Goal: Information Seeking & Learning: Learn about a topic

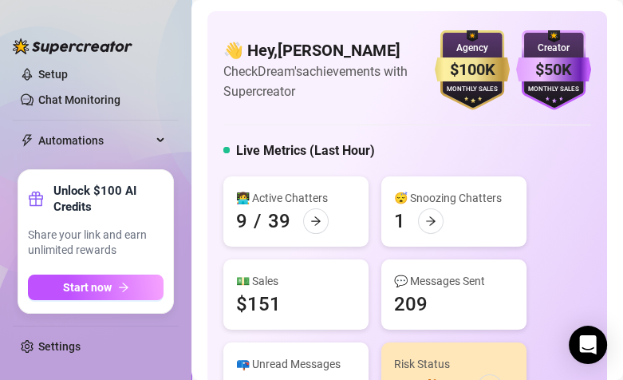
scroll to position [99, 0]
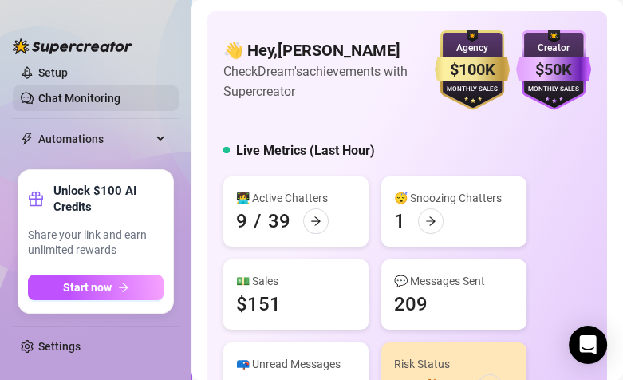
click at [79, 92] on link "Chat Monitoring" at bounding box center [79, 98] width 82 height 13
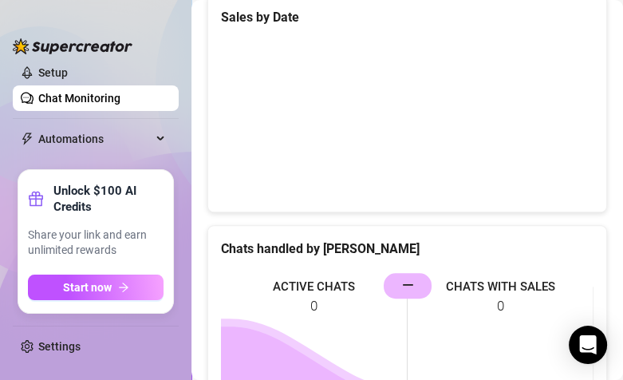
scroll to position [613, 0]
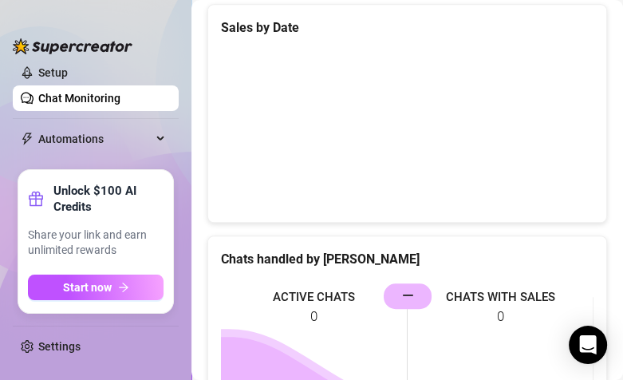
click at [83, 317] on div "Unlock $100 AI Credits Share your link and earn unlimited rewards Start now" at bounding box center [96, 241] width 166 height 154
click at [119, 193] on strong "Unlock $100 AI Credits" at bounding box center [108, 199] width 110 height 32
click at [109, 142] on span "Automations" at bounding box center [94, 139] width 113 height 26
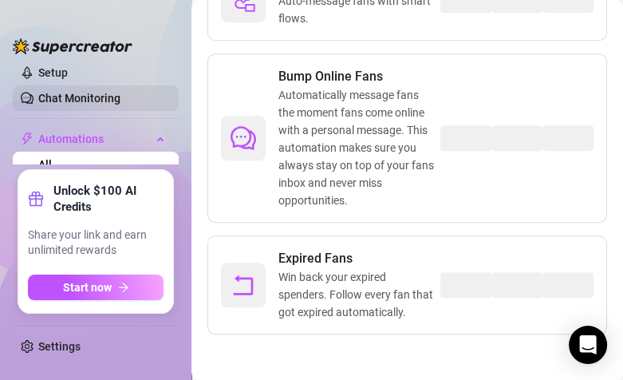
click at [105, 97] on link "Chat Monitoring" at bounding box center [79, 98] width 82 height 13
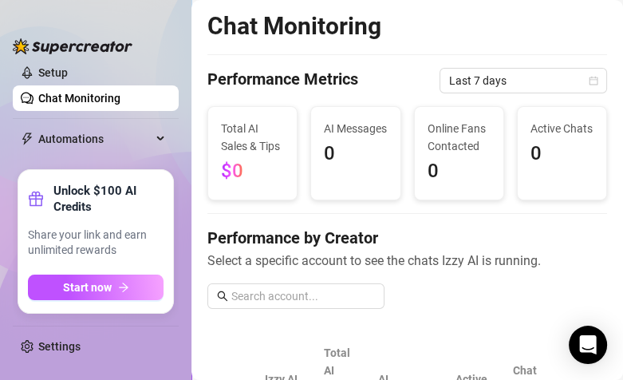
scroll to position [0, 34]
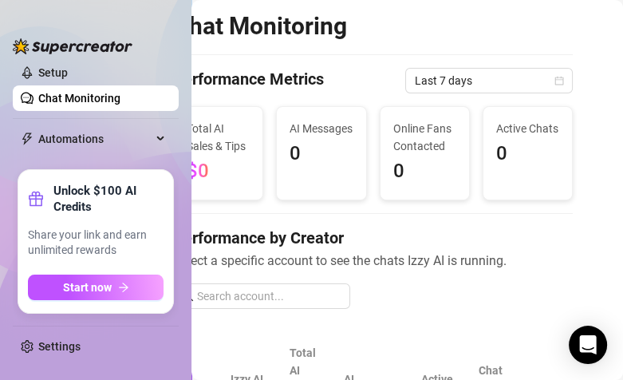
click at [324, 22] on h2 "Chat Monitoring" at bounding box center [260, 26] width 174 height 30
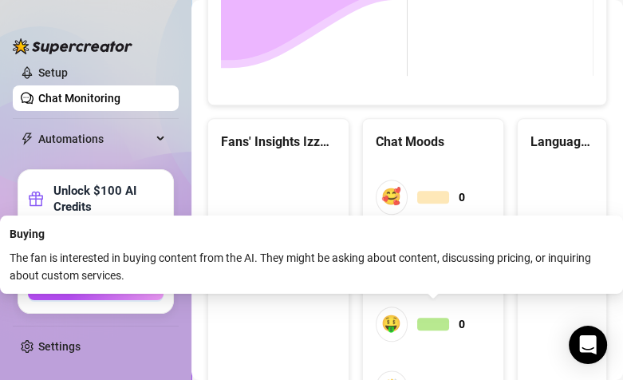
scroll to position [1140, 0]
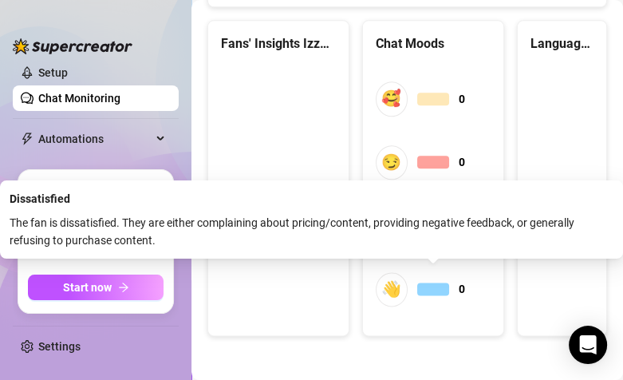
click at [434, 285] on div at bounding box center [433, 289] width 32 height 13
click at [434, 303] on span "👋 0" at bounding box center [433, 289] width 115 height 34
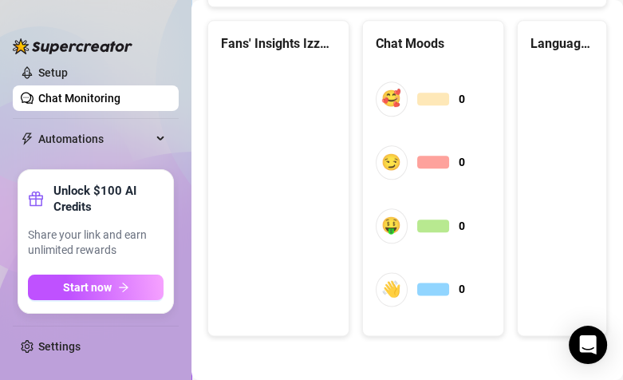
click at [400, 42] on div "Chat Moods" at bounding box center [433, 44] width 115 height 20
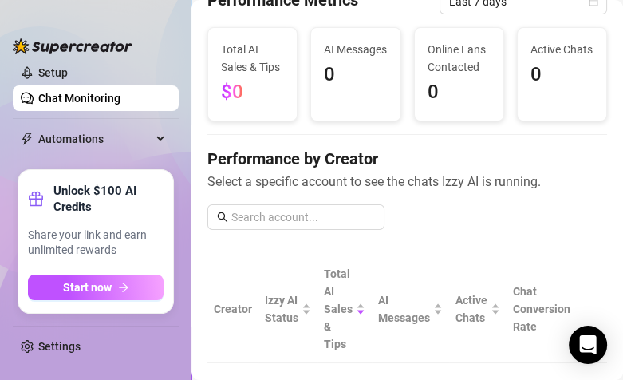
scroll to position [0, 0]
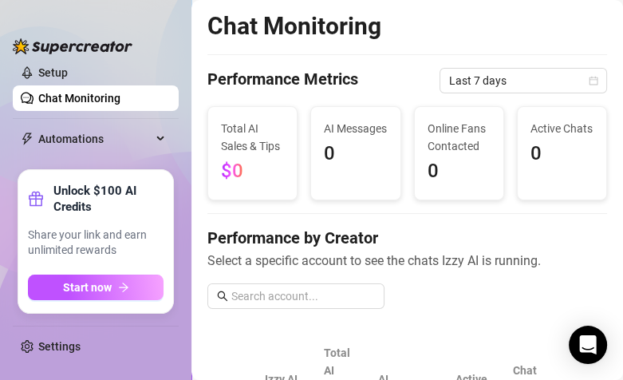
click at [41, 98] on link "Chat Monitoring" at bounding box center [79, 98] width 82 height 13
click at [48, 76] on link "Setup" at bounding box center [53, 72] width 30 height 13
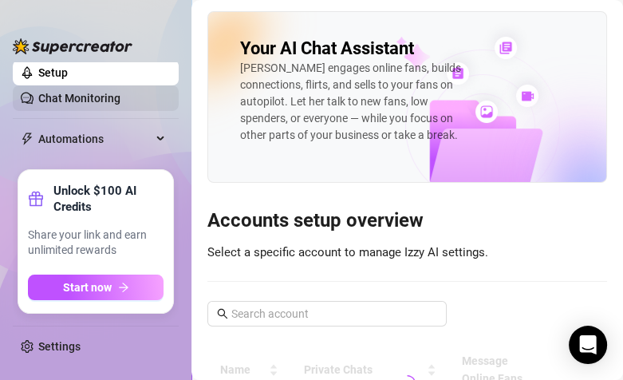
click at [53, 100] on link "Chat Monitoring" at bounding box center [79, 98] width 82 height 13
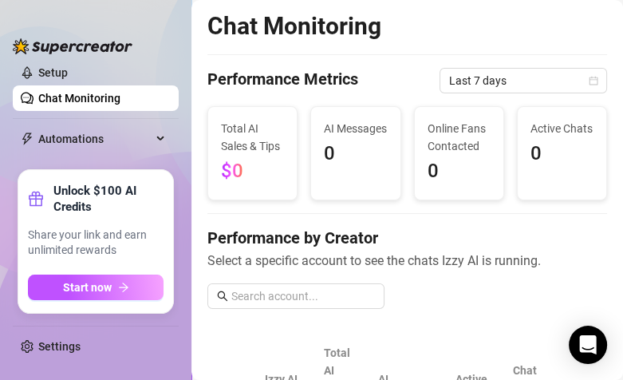
scroll to position [138, 0]
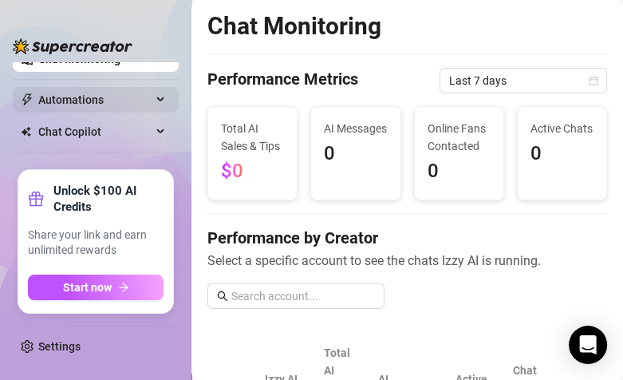
click at [66, 102] on span "Automations" at bounding box center [94, 100] width 113 height 26
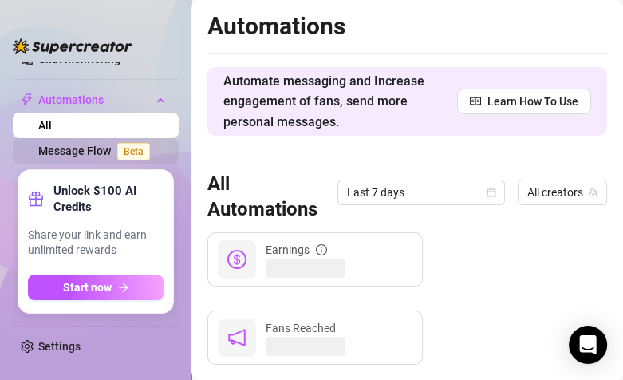
click at [66, 146] on link "Message Flow Beta" at bounding box center [97, 150] width 118 height 13
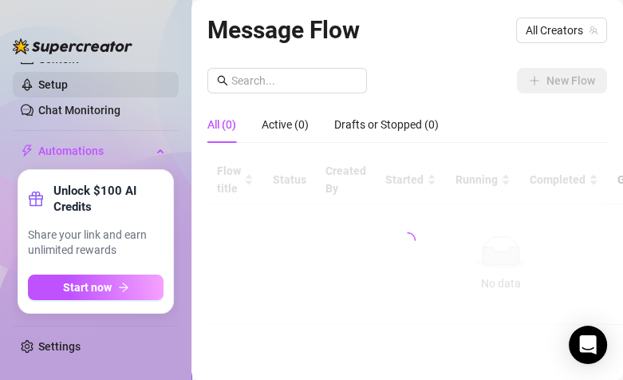
scroll to position [85, 0]
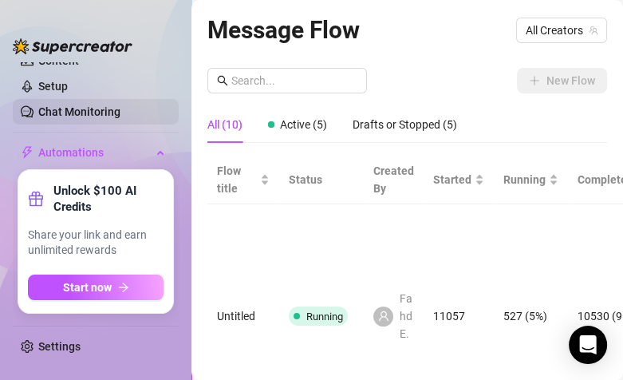
click at [97, 109] on link "Chat Monitoring" at bounding box center [79, 111] width 82 height 13
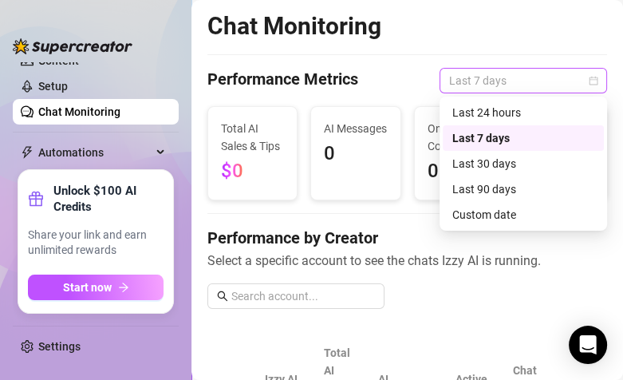
click at [476, 84] on span "Last 7 days" at bounding box center [523, 81] width 148 height 24
click at [470, 112] on div "Last 24 hours" at bounding box center [524, 113] width 142 height 18
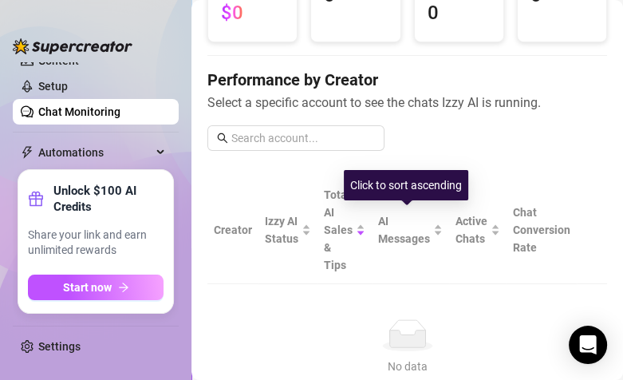
scroll to position [160, 0]
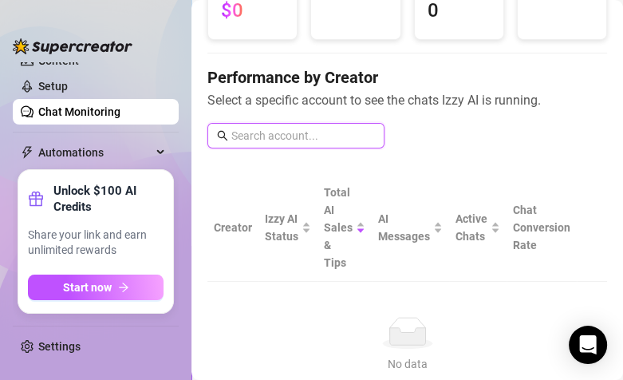
click at [266, 129] on input "text" at bounding box center [303, 136] width 144 height 18
click at [292, 133] on input "text" at bounding box center [303, 136] width 144 height 18
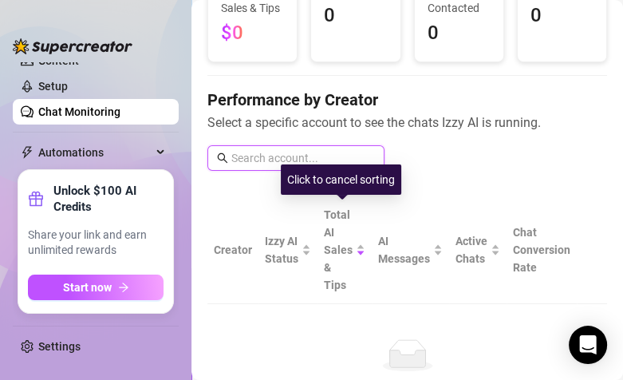
scroll to position [141, 0]
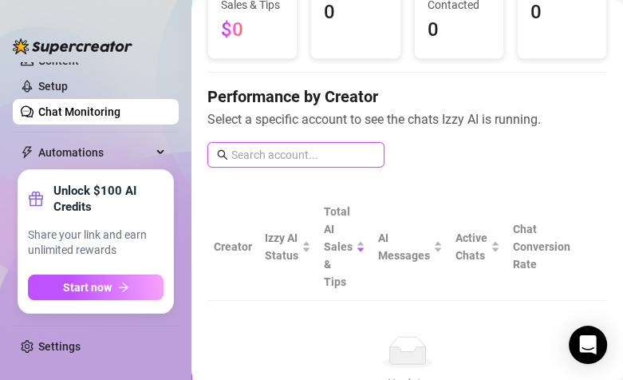
click at [332, 162] on input "text" at bounding box center [303, 155] width 144 height 18
click at [331, 160] on input "text" at bounding box center [303, 155] width 144 height 18
drag, startPoint x: 263, startPoint y: 153, endPoint x: 213, endPoint y: 152, distance: 49.5
click at [213, 152] on span "xena" at bounding box center [296, 155] width 177 height 26
type input "[PERSON_NAME]"
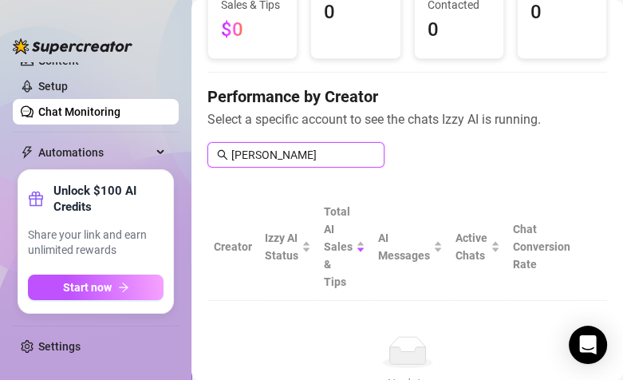
click at [279, 154] on input "[PERSON_NAME]" at bounding box center [303, 155] width 144 height 18
drag, startPoint x: 279, startPoint y: 154, endPoint x: 267, endPoint y: 153, distance: 11.2
click at [271, 154] on input "[PERSON_NAME]" at bounding box center [303, 155] width 144 height 18
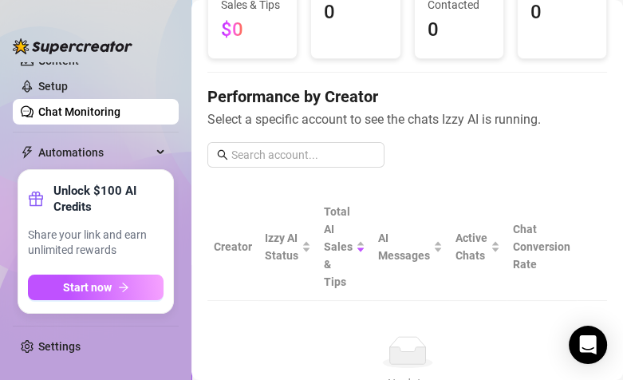
click at [121, 105] on link "Chat Monitoring" at bounding box center [79, 111] width 82 height 13
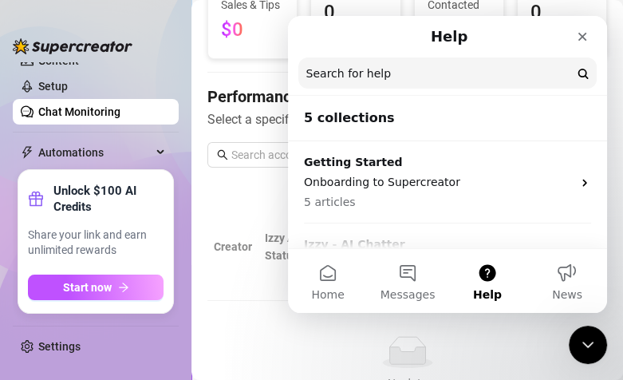
scroll to position [0, 0]
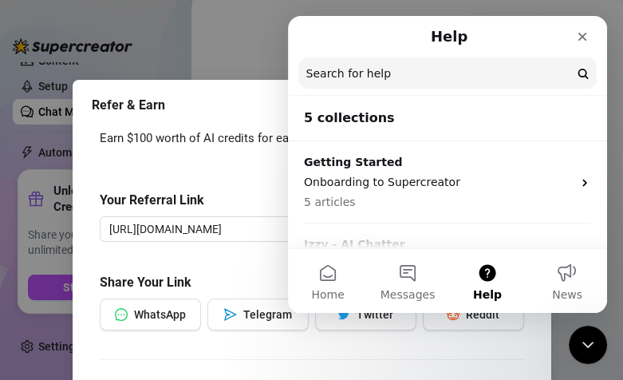
click at [210, 180] on div "Your Referral Link [URL][DOMAIN_NAME] Copy Link" at bounding box center [312, 206] width 425 height 73
click at [334, 16] on nav "Help Search for help" at bounding box center [447, 56] width 319 height 80
click at [576, 34] on icon "Close" at bounding box center [582, 36] width 13 height 13
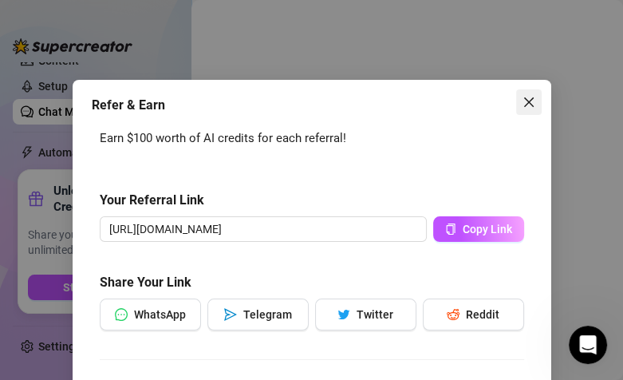
click at [526, 105] on icon "close" at bounding box center [529, 102] width 13 height 13
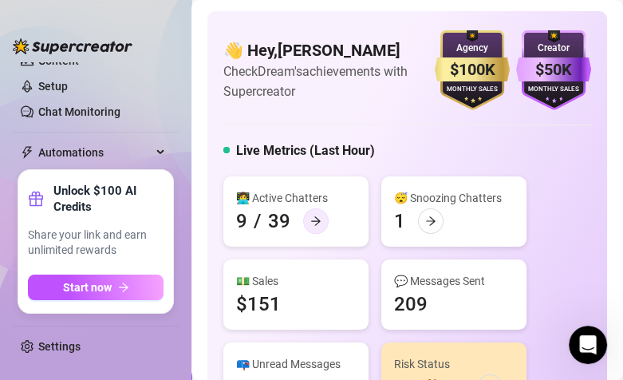
click at [307, 219] on div at bounding box center [316, 221] width 26 height 26
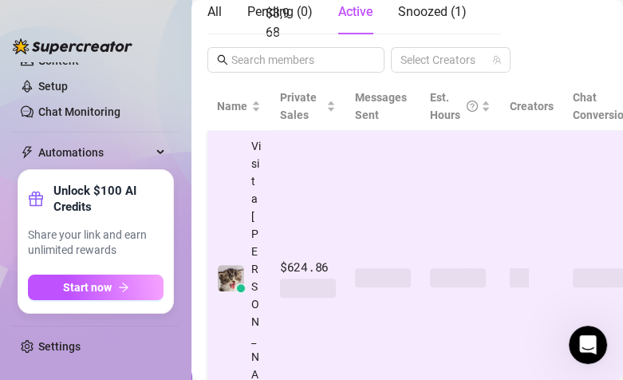
scroll to position [385, 0]
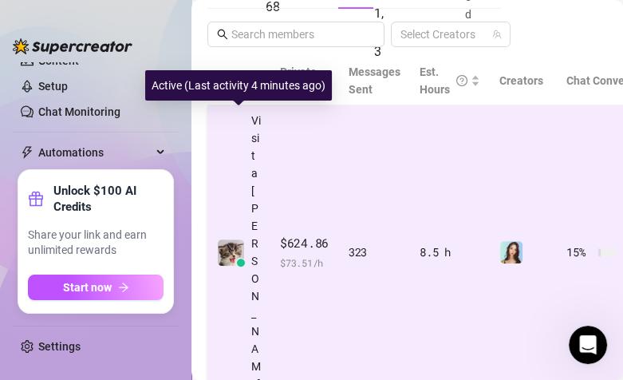
click at [228, 239] on img at bounding box center [231, 252] width 26 height 26
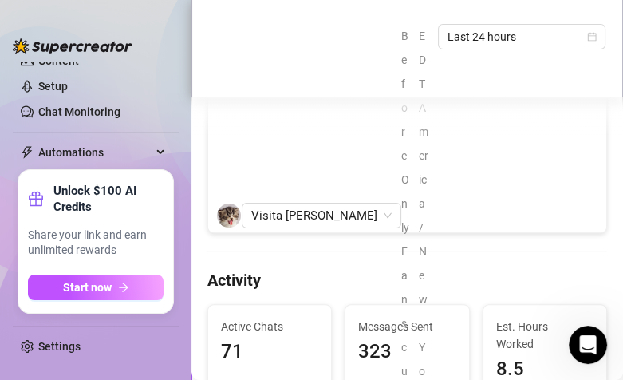
scroll to position [655, 0]
click at [79, 109] on link "Chat Monitoring" at bounding box center [79, 111] width 82 height 13
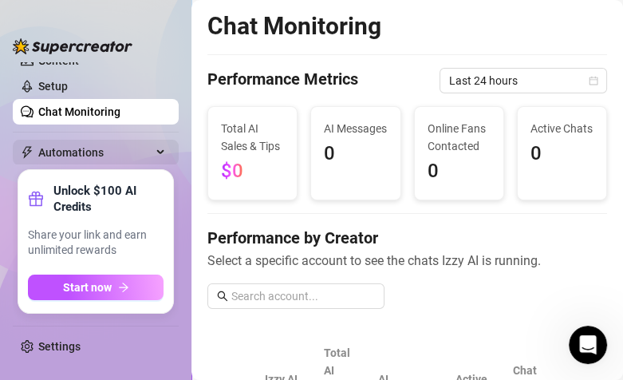
click at [156, 144] on div "Automations" at bounding box center [96, 153] width 166 height 26
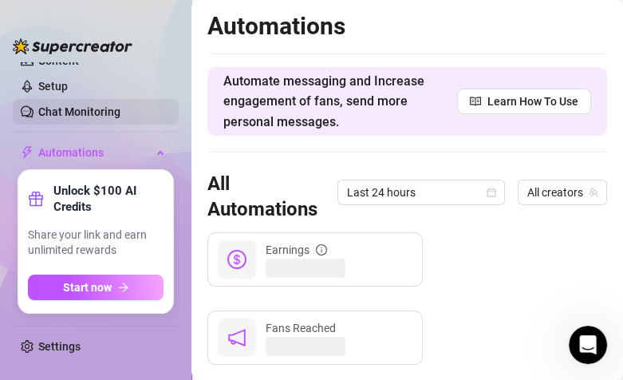
click at [117, 112] on link "Chat Monitoring" at bounding box center [79, 111] width 82 height 13
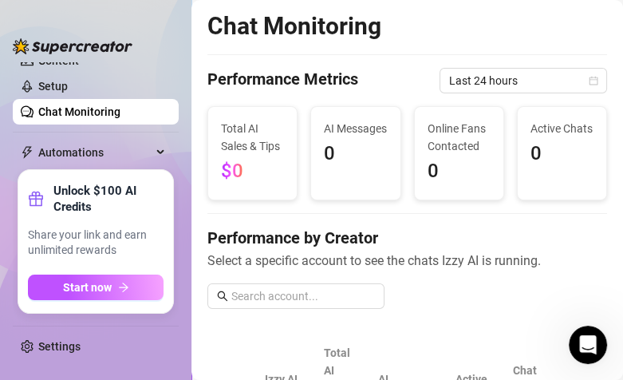
scroll to position [85, 0]
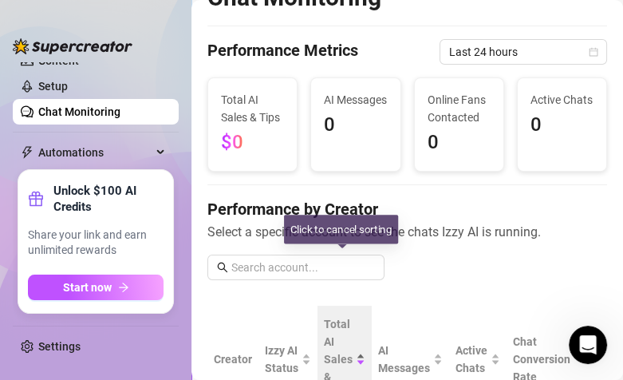
scroll to position [0, 0]
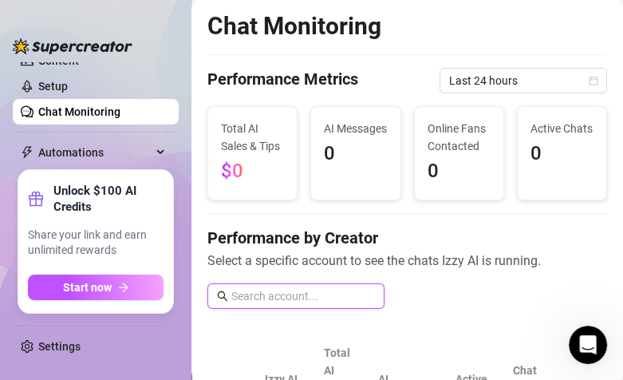
click at [289, 294] on input "text" at bounding box center [303, 296] width 144 height 18
type input "[PERSON_NAME]"
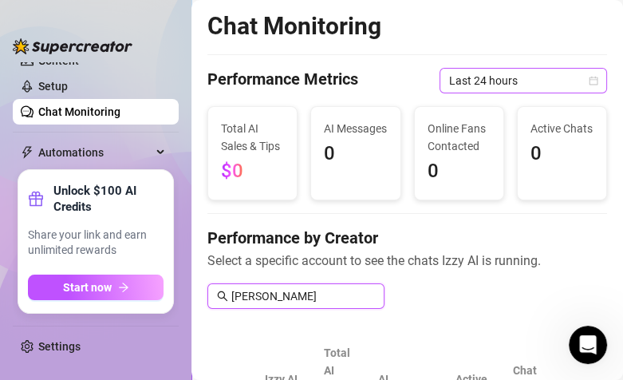
click at [482, 87] on span "Last 24 hours" at bounding box center [523, 81] width 148 height 24
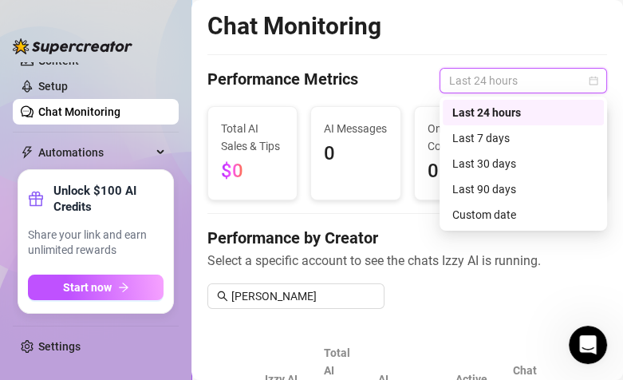
click at [408, 85] on div "Performance Metrics Last 24 hours" at bounding box center [408, 81] width 400 height 26
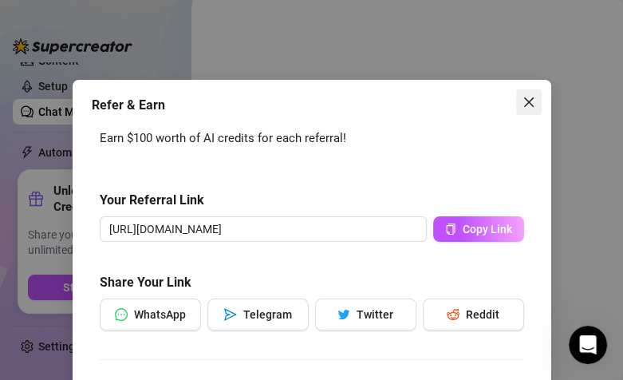
click at [528, 102] on icon "close" at bounding box center [529, 102] width 10 height 10
click at [277, 9] on div "Refer & Earn Earn $100 worth of AI credits for each referral! Your Referral Lin…" at bounding box center [311, 190] width 623 height 380
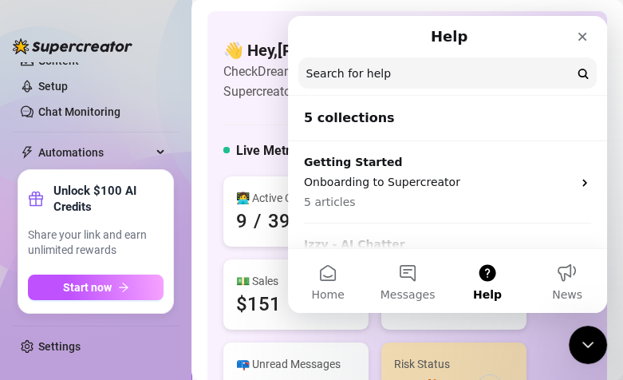
click at [238, 42] on h4 "👋 Hey, [PERSON_NAME]" at bounding box center [329, 50] width 212 height 22
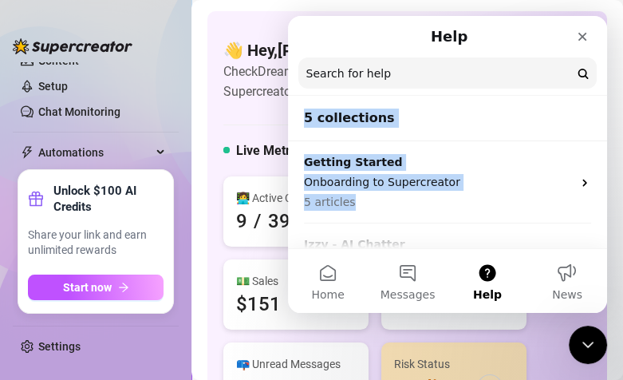
drag, startPoint x: 334, startPoint y: 204, endPoint x: 239, endPoint y: 43, distance: 187.1
click html "Help Search for help 5 collections Getting Started Onboarding to Supercreator 5…"
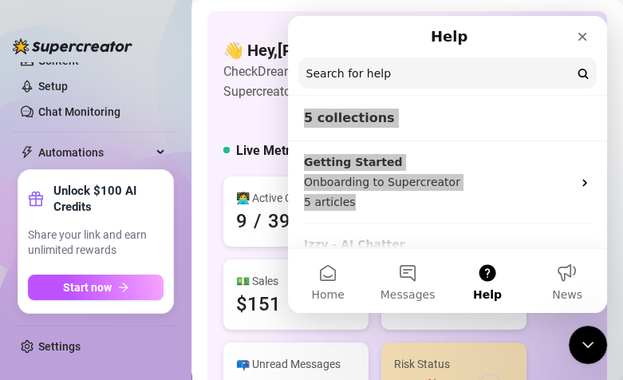
click at [239, 40] on h4 "👋 Hey, [PERSON_NAME]" at bounding box center [329, 50] width 212 height 22
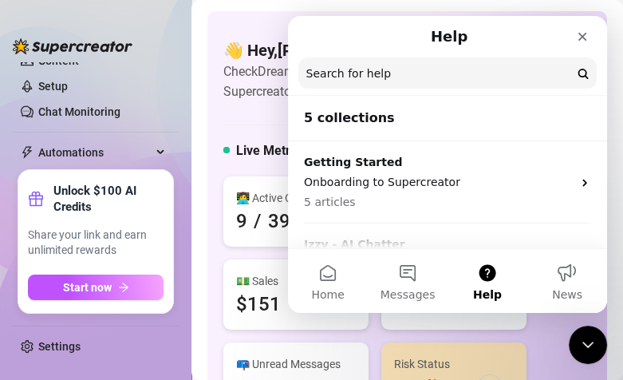
click at [294, 25] on nav "Help Search for help" at bounding box center [447, 56] width 319 height 80
click at [230, 17] on div "👋 Hey, [PERSON_NAME] Check Dream's achievements with Supercreator $100K Agency …" at bounding box center [408, 219] width 400 height 417
click at [231, 17] on div "👋 Hey, [PERSON_NAME] Check Dream's achievements with Supercreator $100K Agency …" at bounding box center [408, 219] width 400 height 417
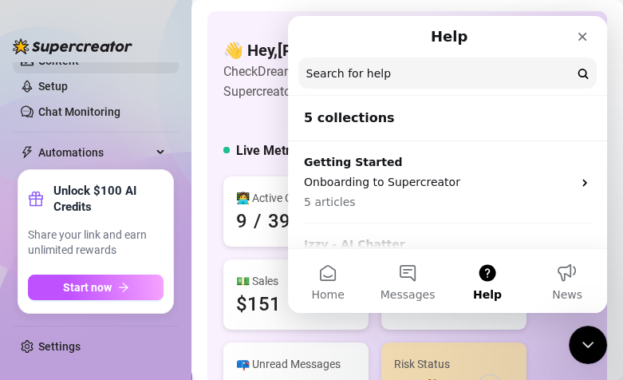
click at [76, 61] on div at bounding box center [73, 38] width 120 height 48
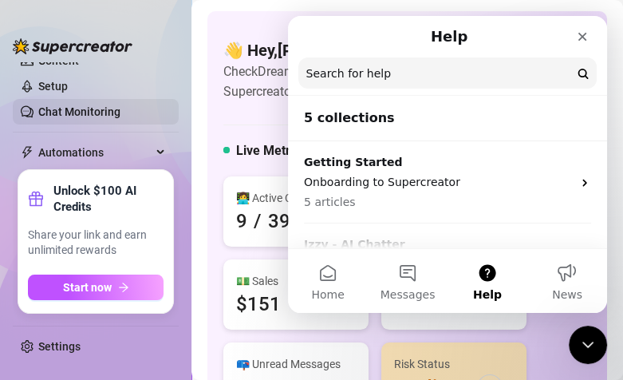
click at [88, 111] on link "Chat Monitoring" at bounding box center [79, 111] width 82 height 13
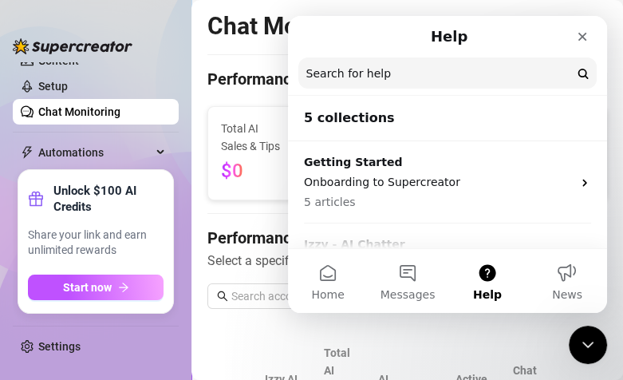
click at [238, 152] on span "Total AI Sales & Tips" at bounding box center [252, 137] width 63 height 35
drag, startPoint x: 330, startPoint y: 271, endPoint x: 548, endPoint y: 234, distance: 221.1
click at [329, 271] on button "Home" at bounding box center [328, 281] width 80 height 64
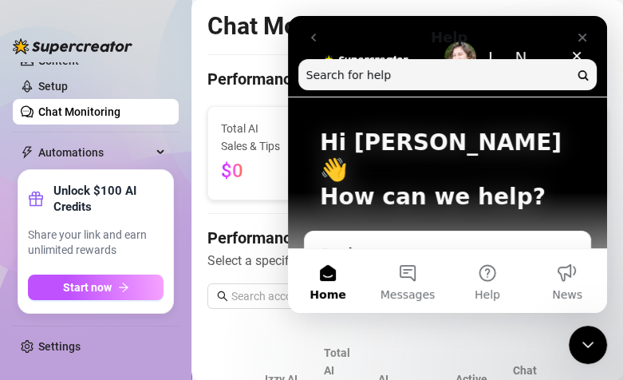
click at [246, 197] on div "Total AI Sales & Tips $0" at bounding box center [252, 153] width 89 height 93
click at [586, 27] on div "Close" at bounding box center [582, 37] width 29 height 29
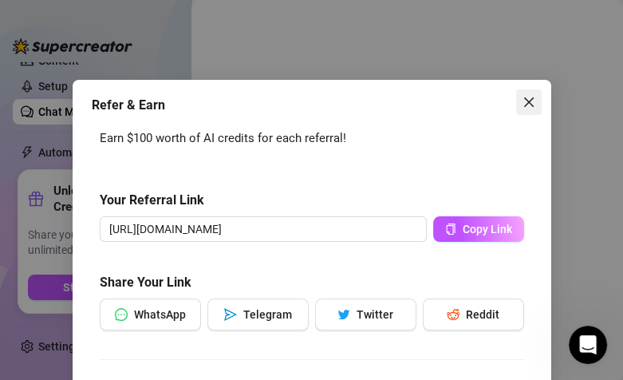
click at [527, 104] on icon "close" at bounding box center [529, 102] width 13 height 13
